Goal: Information Seeking & Learning: Learn about a topic

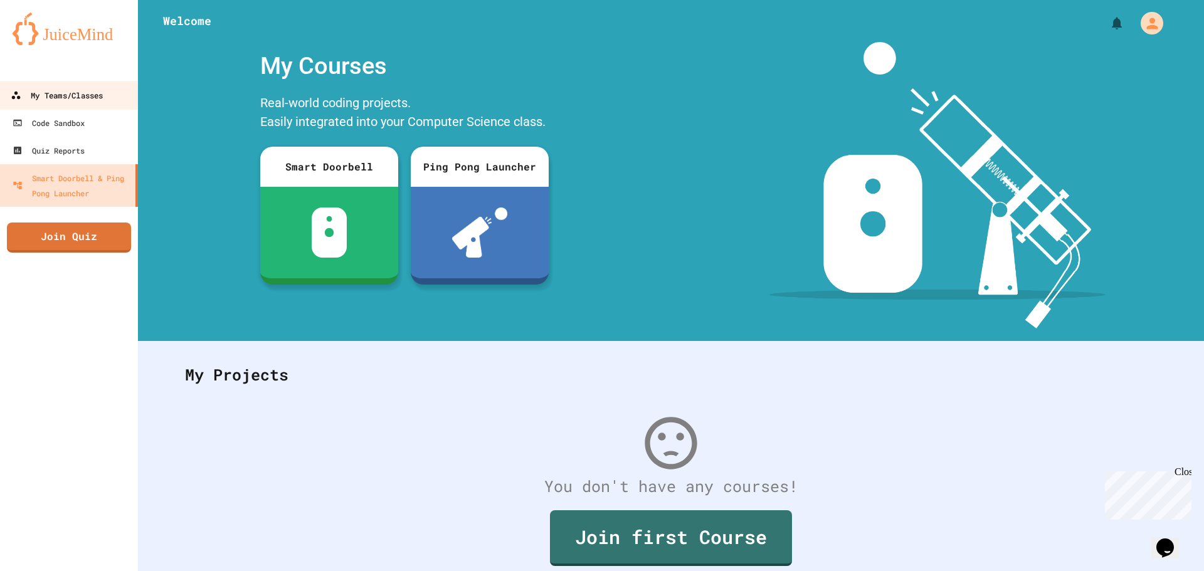
click at [48, 95] on div "My Teams/Classes" at bounding box center [57, 96] width 92 height 16
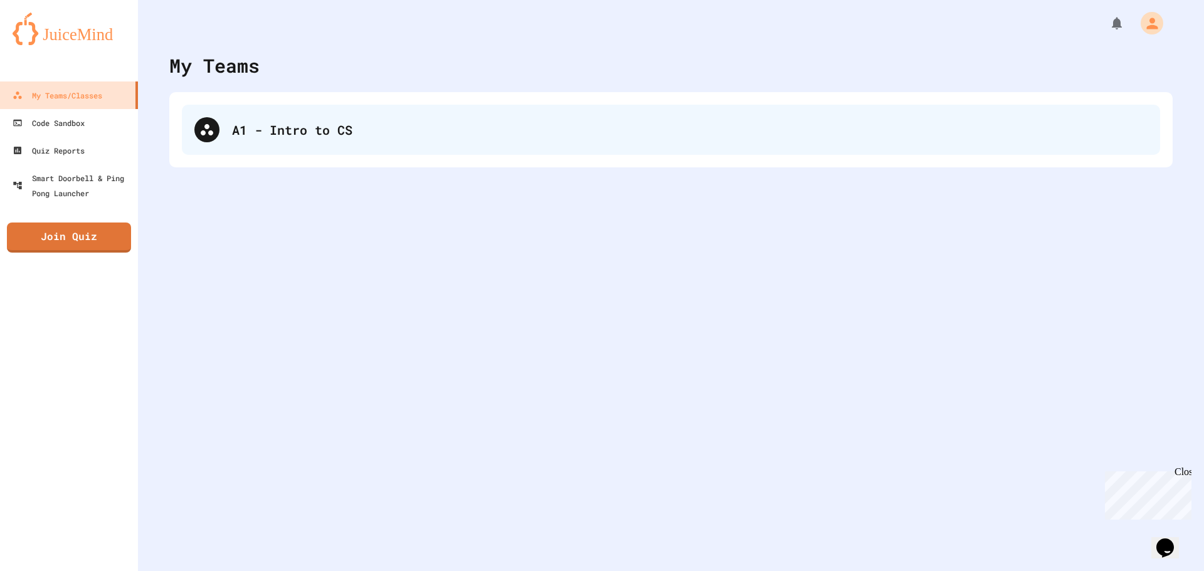
drag, startPoint x: 468, startPoint y: 92, endPoint x: 459, endPoint y: 125, distance: 34.5
click at [465, 110] on div "My Teams A1 - Intro to CS" at bounding box center [671, 285] width 1066 height 571
click at [459, 125] on div "A1 - Intro to CS" at bounding box center [689, 129] width 915 height 19
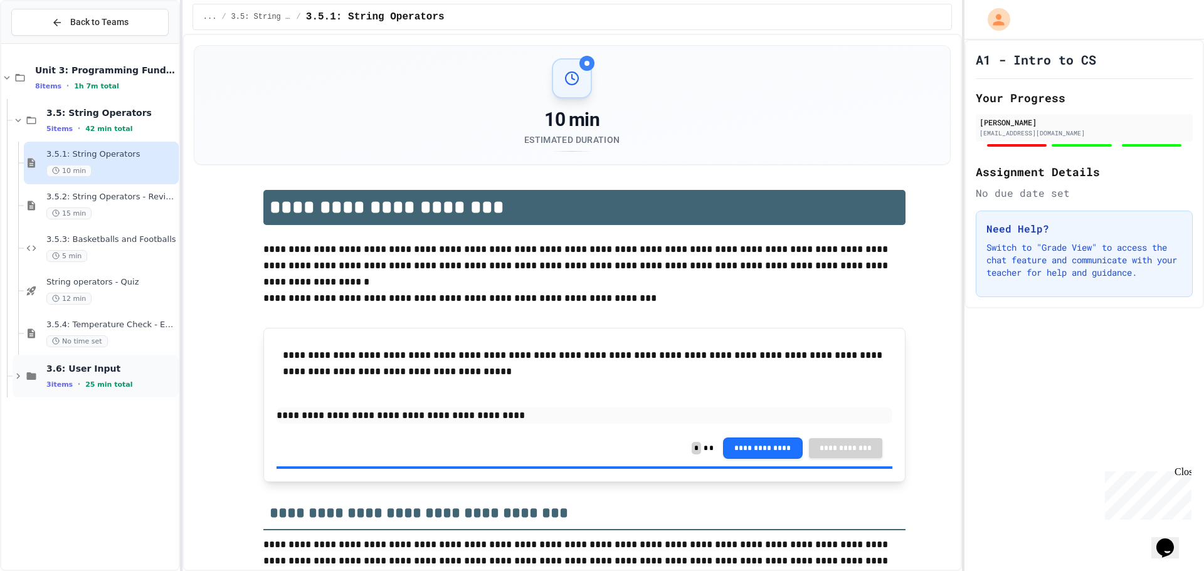
click at [109, 369] on span "3.6: User Input" at bounding box center [111, 368] width 130 height 11
click at [113, 28] on span "Back to Teams" at bounding box center [99, 22] width 58 height 13
